Goal: Navigation & Orientation: Go to known website

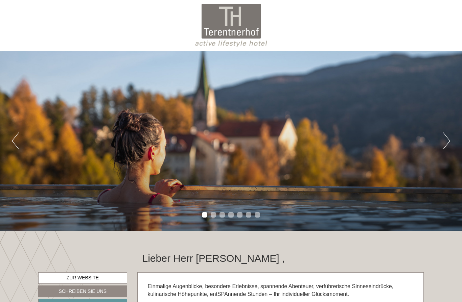
scroll to position [507, 0]
click at [448, 145] on button "Next" at bounding box center [446, 141] width 7 height 17
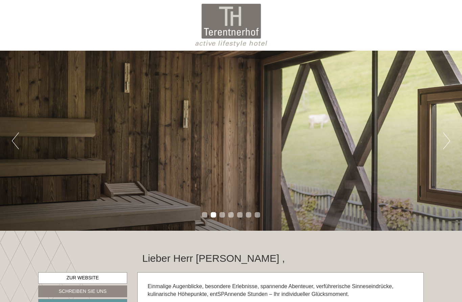
click at [448, 142] on button "Next" at bounding box center [446, 141] width 7 height 17
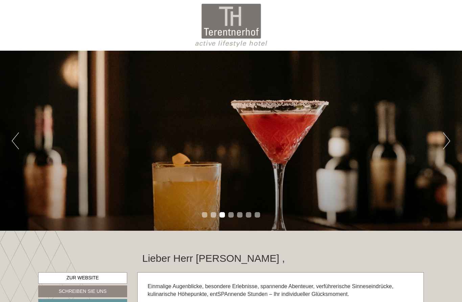
click at [450, 142] on button "Next" at bounding box center [446, 141] width 7 height 17
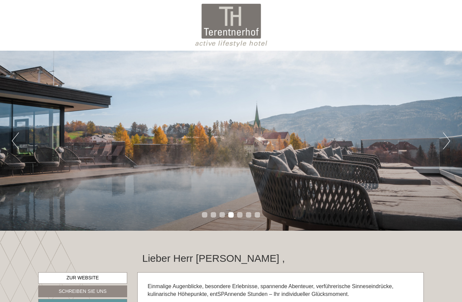
click at [449, 144] on button "Next" at bounding box center [446, 141] width 7 height 17
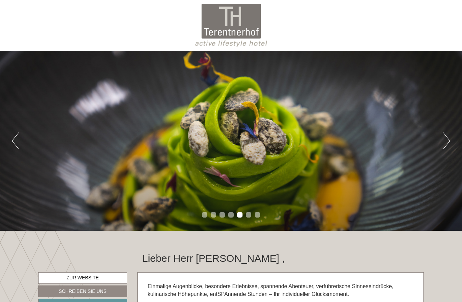
click at [450, 144] on button "Next" at bounding box center [446, 141] width 7 height 17
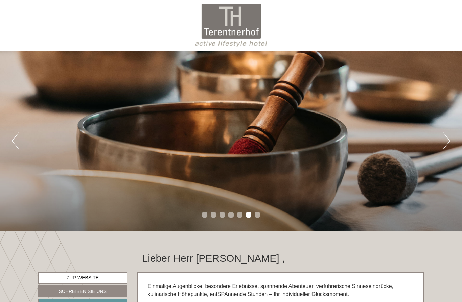
click at [449, 146] on button "Next" at bounding box center [446, 141] width 7 height 17
click at [447, 143] on button "Next" at bounding box center [446, 141] width 7 height 17
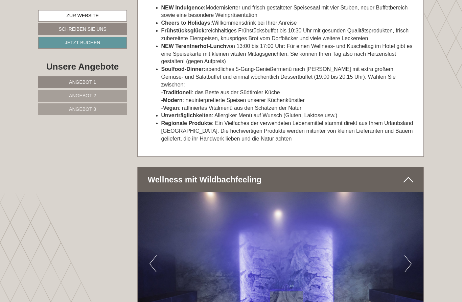
scroll to position [2741, 0]
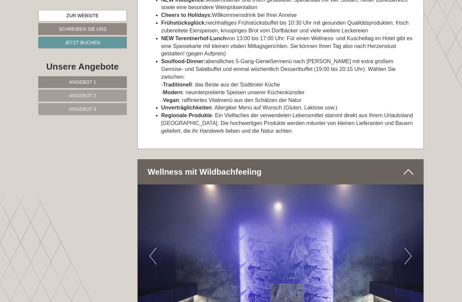
click at [412, 220] on img at bounding box center [281, 256] width 286 height 143
click at [411, 248] on button "Next" at bounding box center [408, 256] width 7 height 17
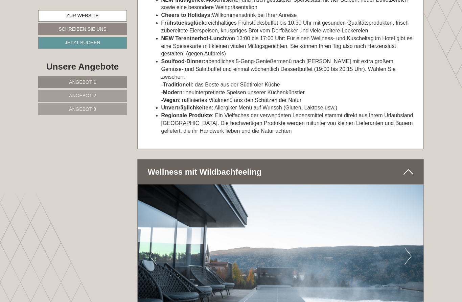
click at [411, 248] on button "Next" at bounding box center [408, 256] width 7 height 17
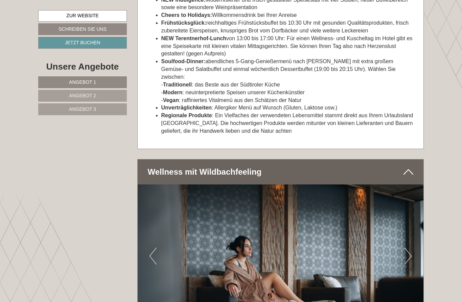
click at [409, 248] on button "Next" at bounding box center [408, 256] width 7 height 17
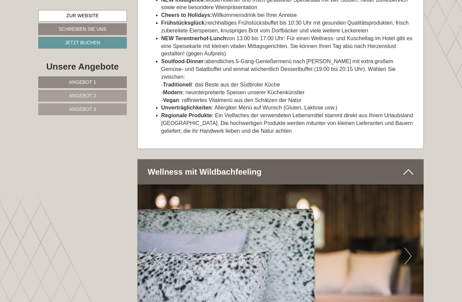
click at [409, 248] on button "Next" at bounding box center [408, 256] width 7 height 17
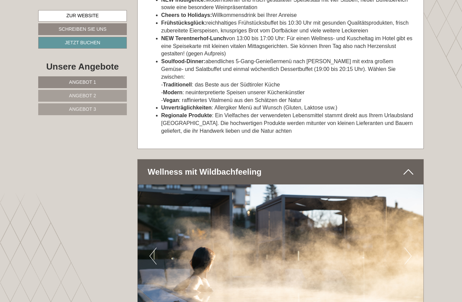
click at [411, 248] on button "Next" at bounding box center [408, 256] width 7 height 17
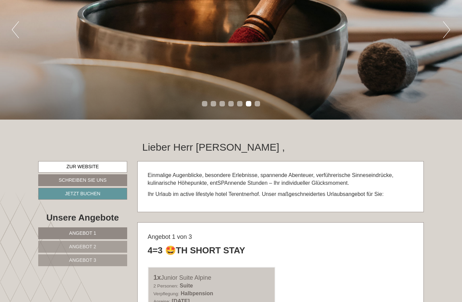
scroll to position [111, 0]
click at [106, 170] on link "Zur Website" at bounding box center [82, 167] width 89 height 12
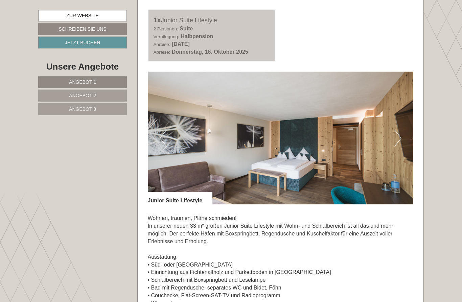
scroll to position [876, 0]
click at [404, 130] on img at bounding box center [281, 138] width 266 height 133
click at [401, 132] on button "Next" at bounding box center [397, 138] width 7 height 17
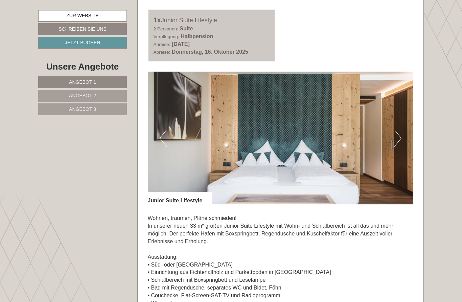
click at [401, 130] on button "Next" at bounding box center [397, 138] width 7 height 17
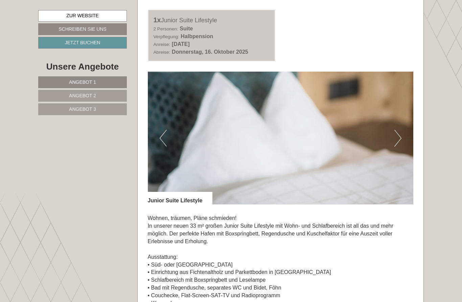
click at [399, 134] on button "Next" at bounding box center [397, 138] width 7 height 17
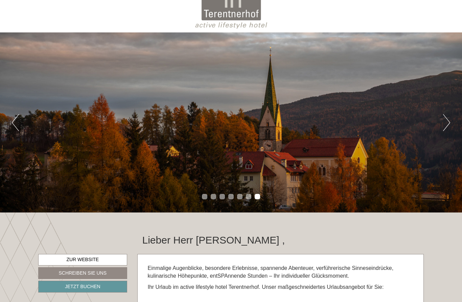
scroll to position [0, 0]
